Goal: Obtain resource: Download file/media

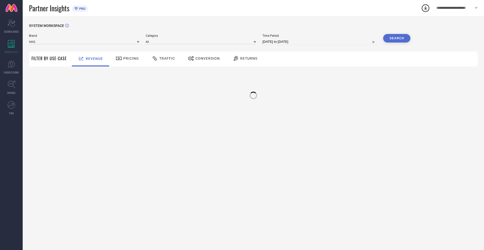
type input "NIKE"
type input "All"
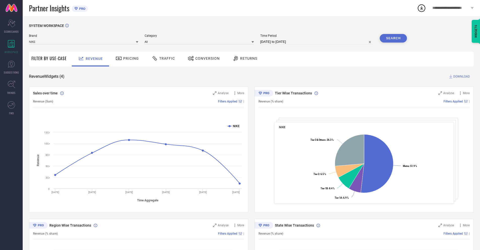
click at [202, 59] on span "Conversion" at bounding box center [207, 58] width 24 height 4
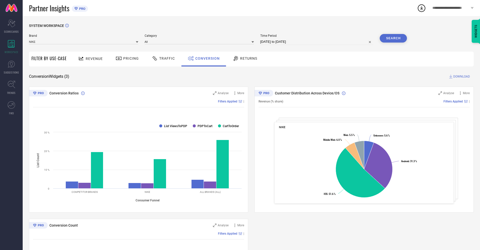
click at [316, 42] on input "[DATE] to [DATE]" at bounding box center [316, 42] width 113 height 6
select select "6"
select select "2025"
select select "7"
select select "2025"
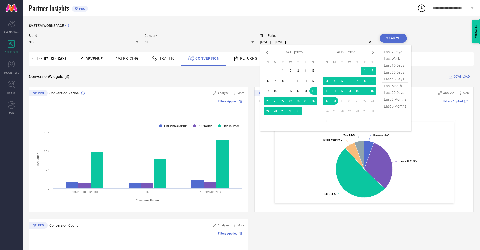
select select "7"
select select "2025"
select select "8"
select select "2025"
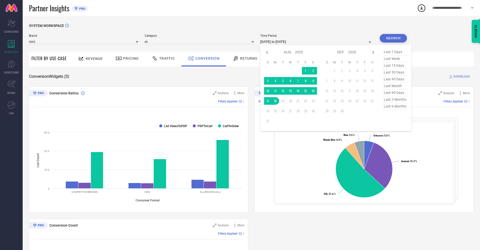
click at [274, 101] on td "18" at bounding box center [276, 101] width 8 height 8
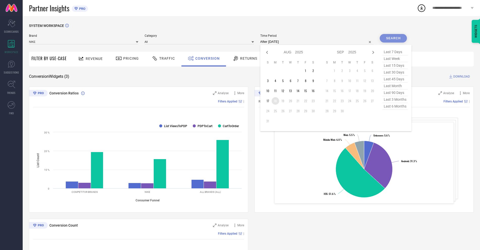
type input "[DATE] to [DATE]"
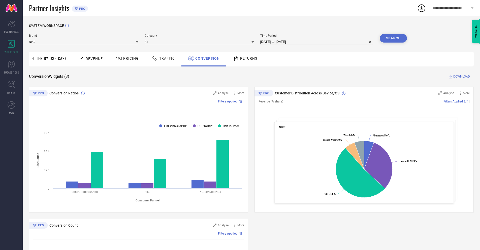
click at [393, 38] on button "Search" at bounding box center [393, 38] width 27 height 9
click at [461, 77] on span "DOWNLOAD" at bounding box center [461, 76] width 17 height 5
